Goal: Communication & Community: Answer question/provide support

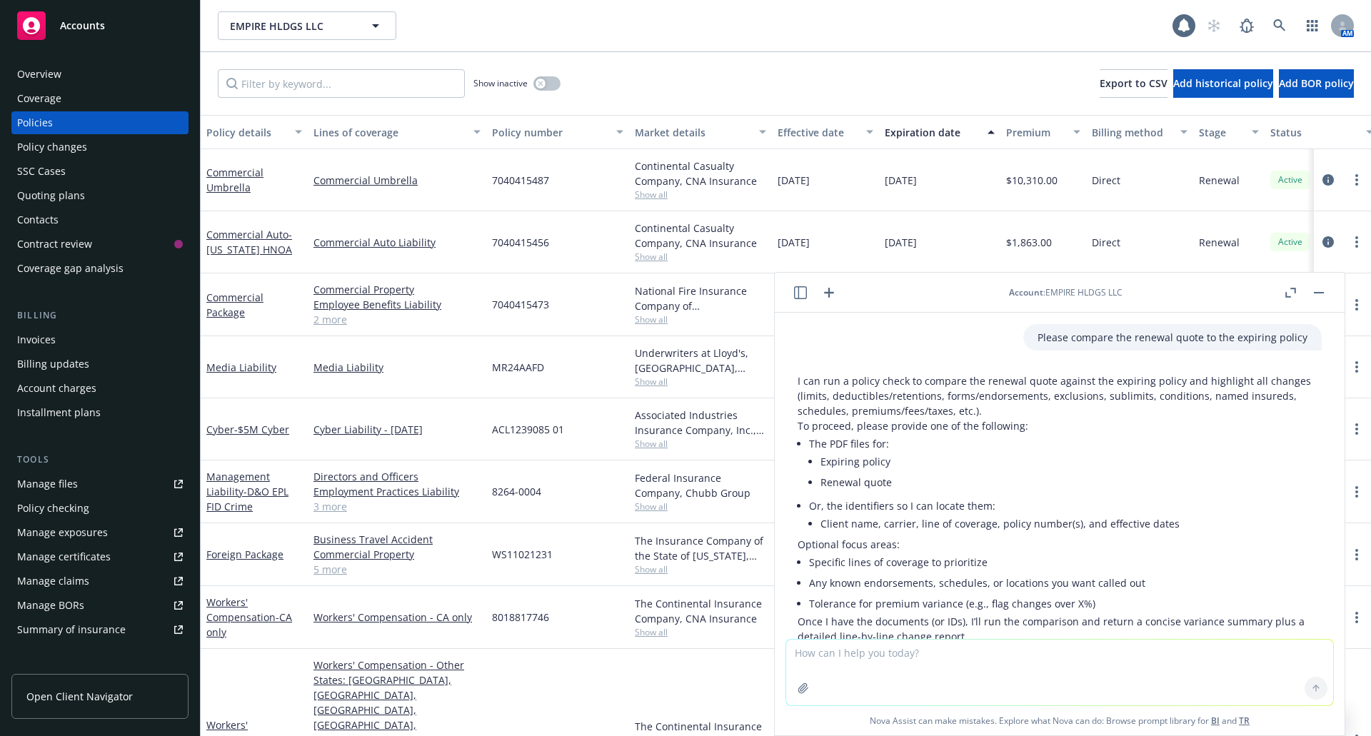
scroll to position [225, 0]
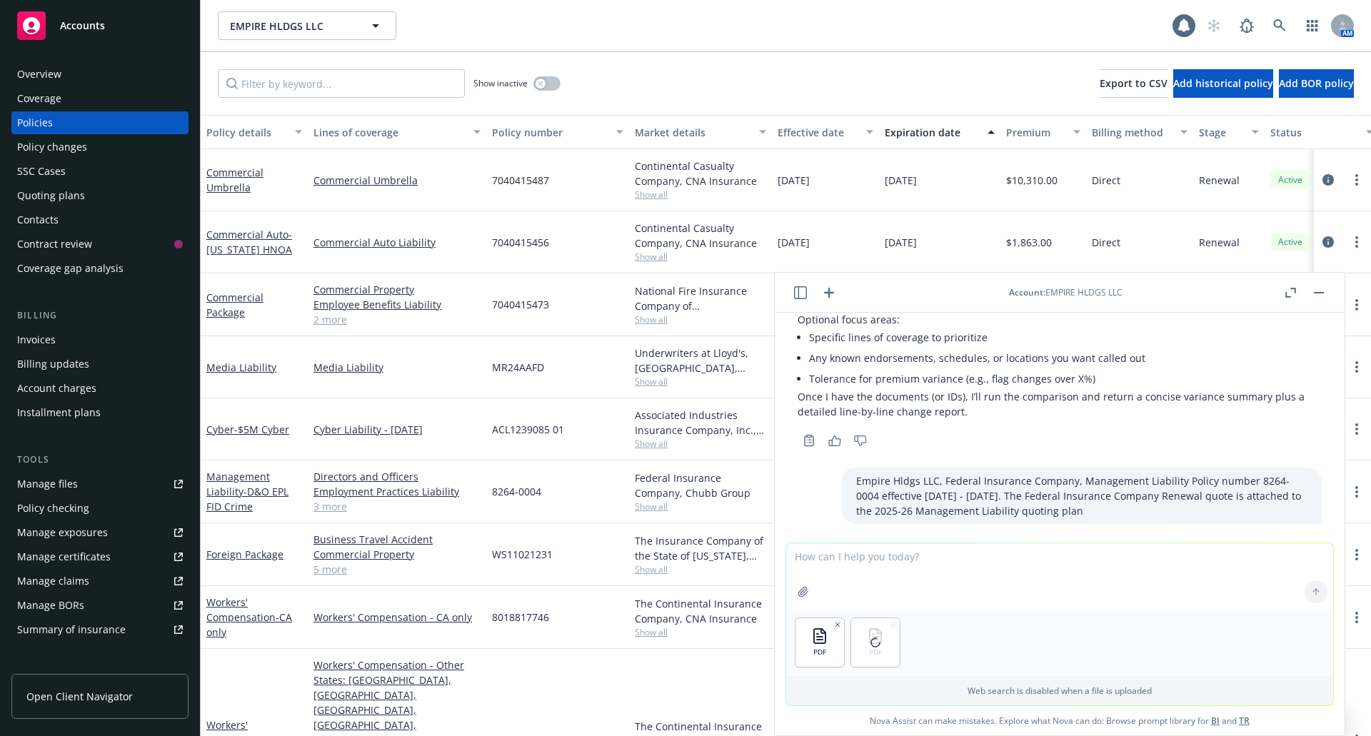
click at [905, 558] on textarea at bounding box center [1059, 577] width 547 height 66
type textarea "Here is the expiring policy and renewal quote, please compare"
click at [1317, 588] on button at bounding box center [1316, 592] width 23 height 23
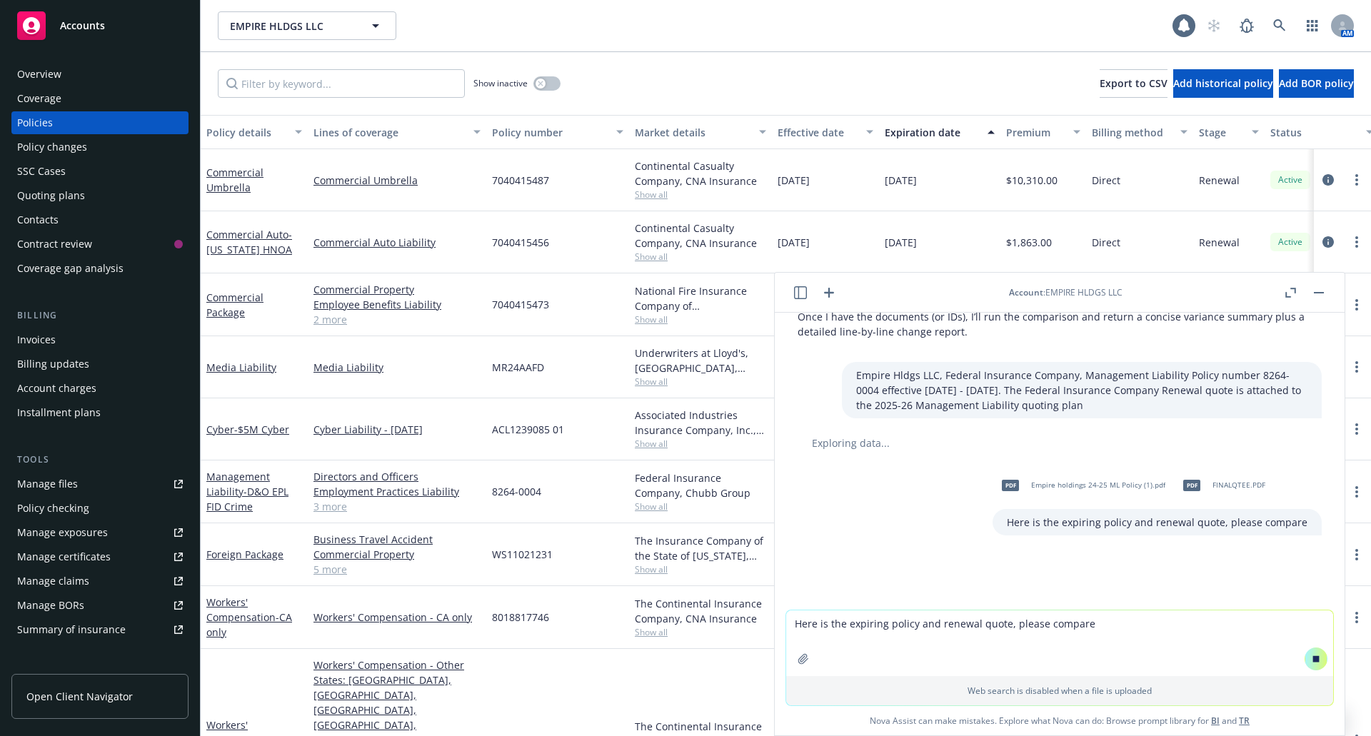
scroll to position [320, 0]
